Goal: Manage account settings

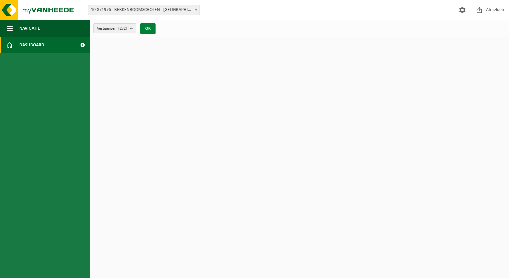
click at [149, 30] on button "OK" at bounding box center [147, 28] width 15 height 11
click at [130, 28] on button "Vestigingen (2/2)" at bounding box center [114, 28] width 43 height 10
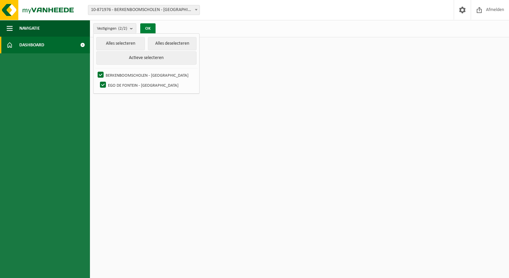
click at [149, 28] on button "OK" at bounding box center [147, 28] width 15 height 11
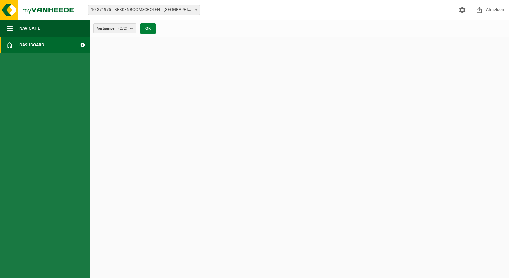
click at [149, 28] on button "OK" at bounding box center [147, 28] width 15 height 11
click at [65, 45] on link "Dashboard" at bounding box center [45, 45] width 90 height 17
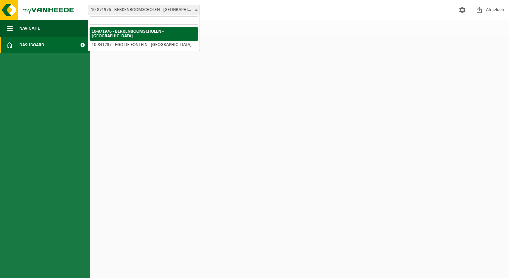
click at [155, 7] on span "10-871976 - BERKENBOOMSCHOLEN - [GEOGRAPHIC_DATA]" at bounding box center [143, 9] width 111 height 9
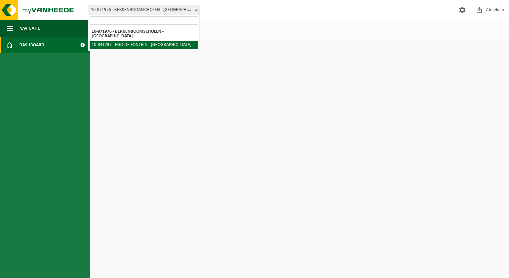
select select "92977"
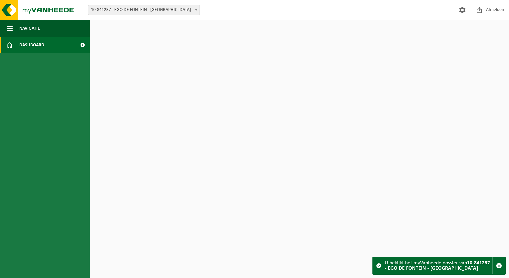
click at [72, 43] on link "Dashboard" at bounding box center [45, 45] width 90 height 17
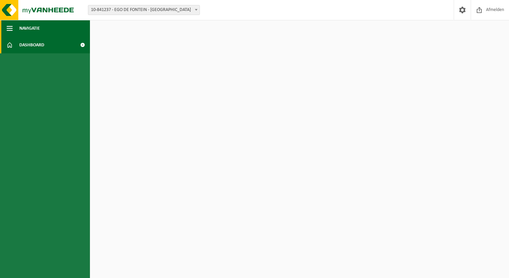
click at [8, 26] on span "button" at bounding box center [10, 28] width 6 height 17
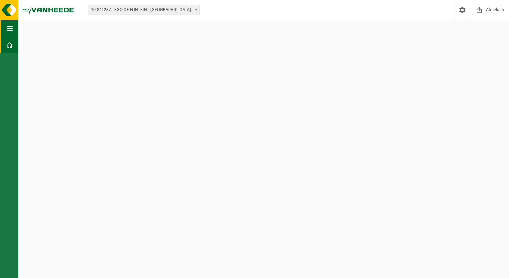
click at [8, 26] on span "button" at bounding box center [10, 28] width 6 height 17
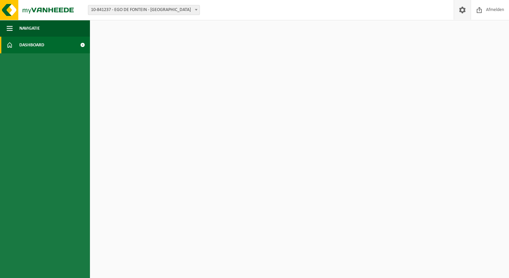
click at [460, 15] on span at bounding box center [463, 10] width 10 height 20
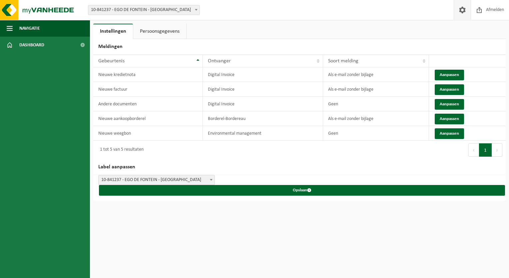
click at [169, 35] on link "Persoonsgegevens" at bounding box center [159, 31] width 53 height 15
